Goal: Task Accomplishment & Management: Manage account settings

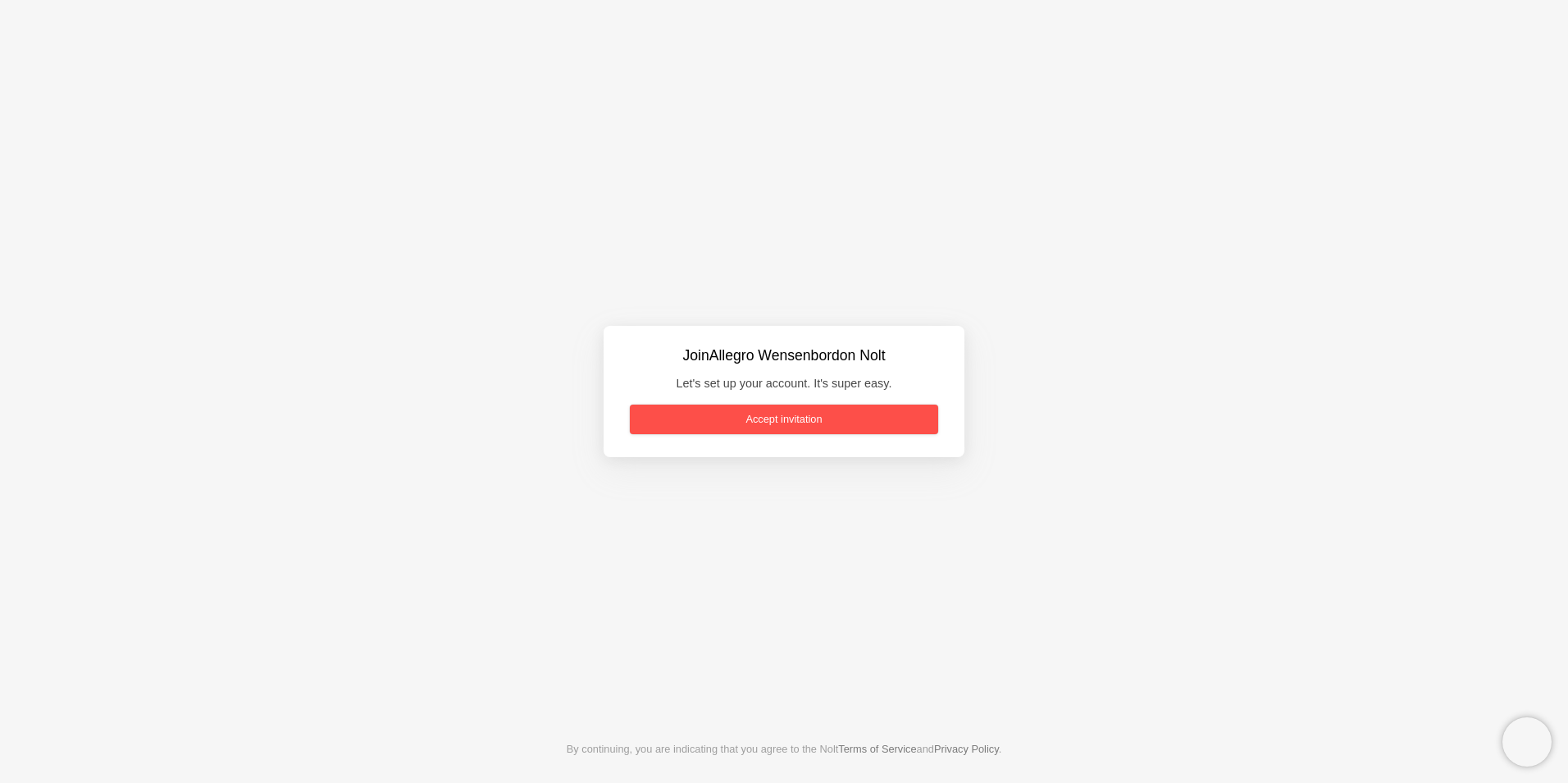
click at [707, 417] on link "Accept invitation" at bounding box center [784, 419] width 308 height 29
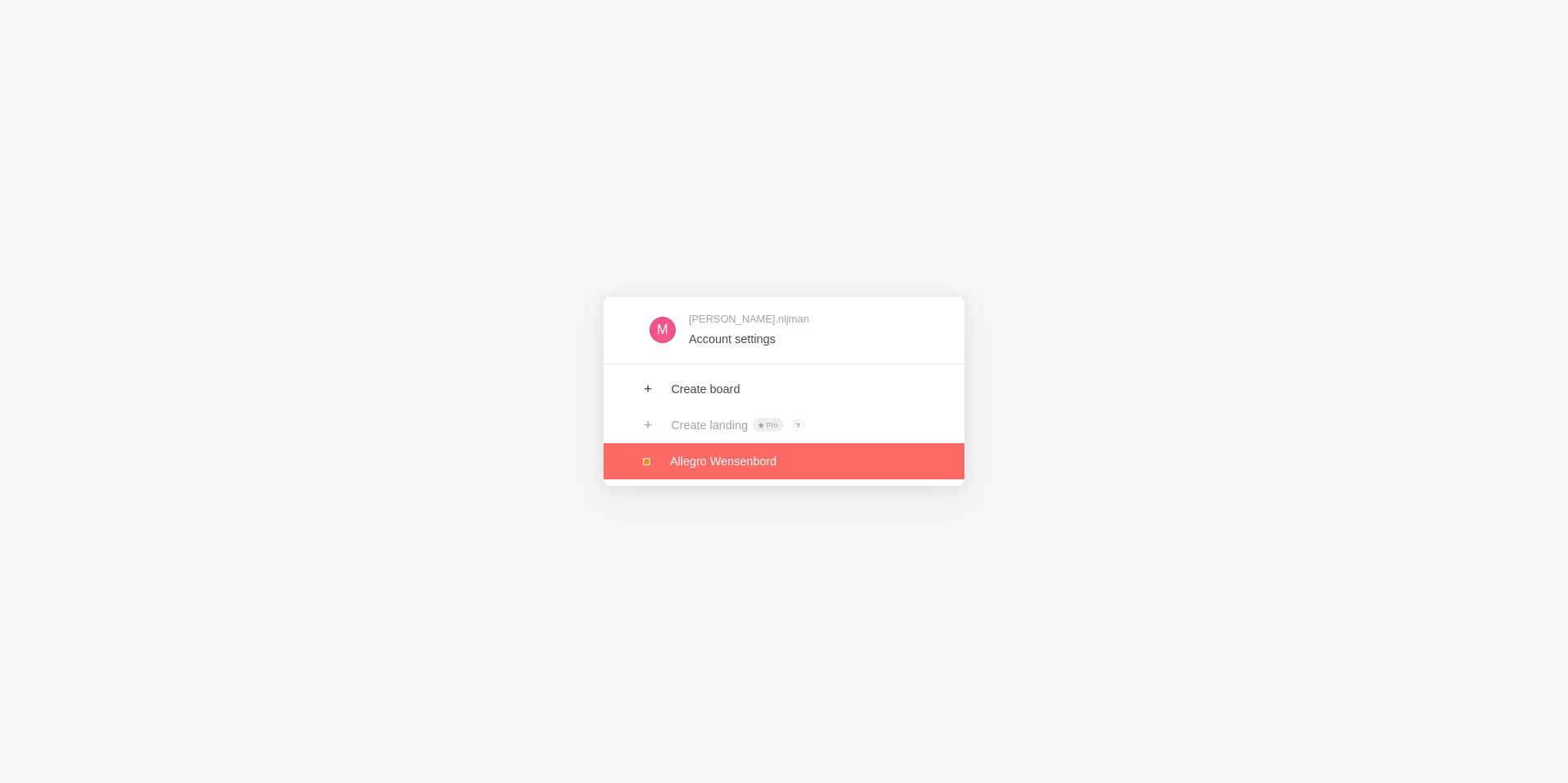
click at [729, 462] on link at bounding box center [784, 460] width 361 height 36
